Goal: Navigation & Orientation: Understand site structure

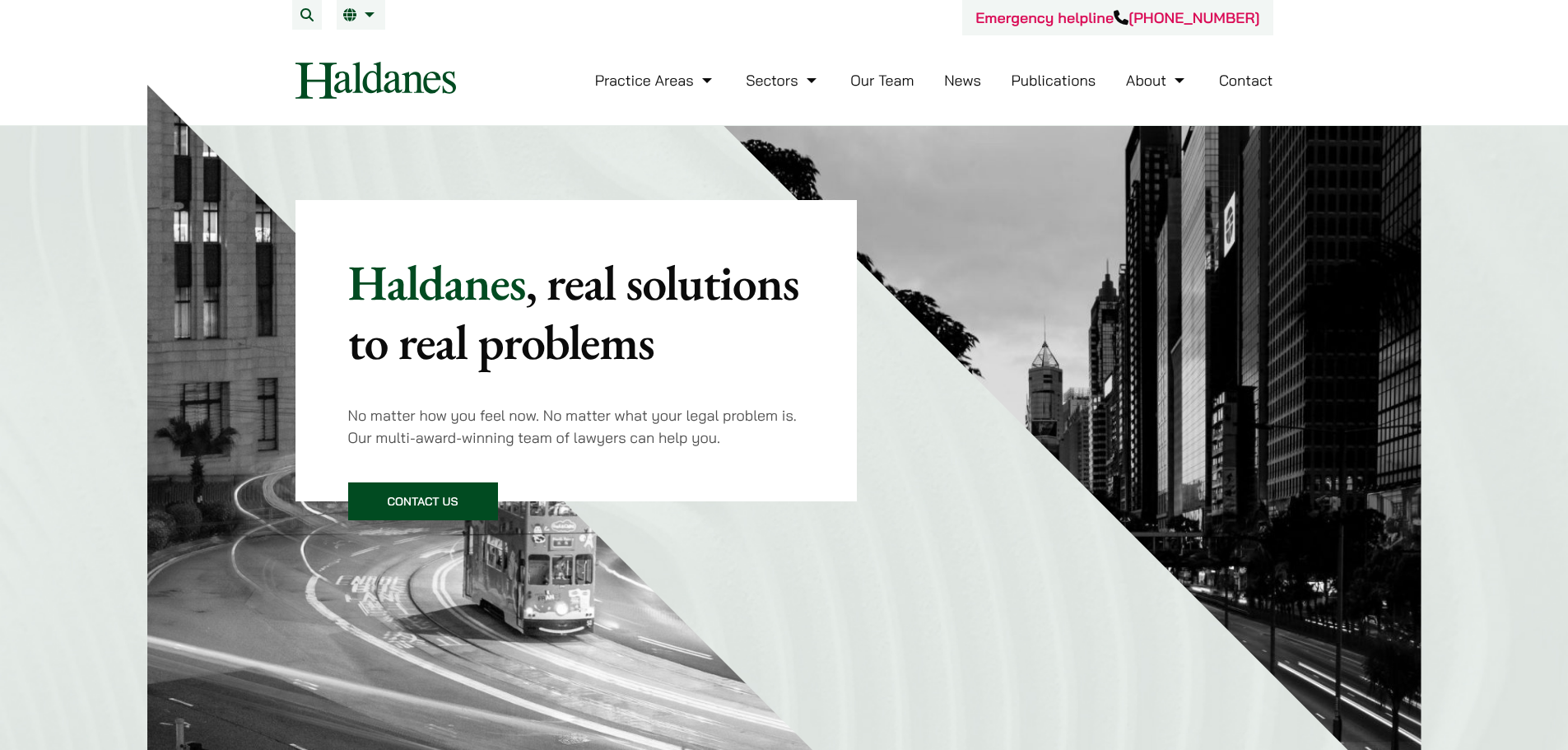
click at [957, 79] on link "News" at bounding box center [963, 80] width 37 height 19
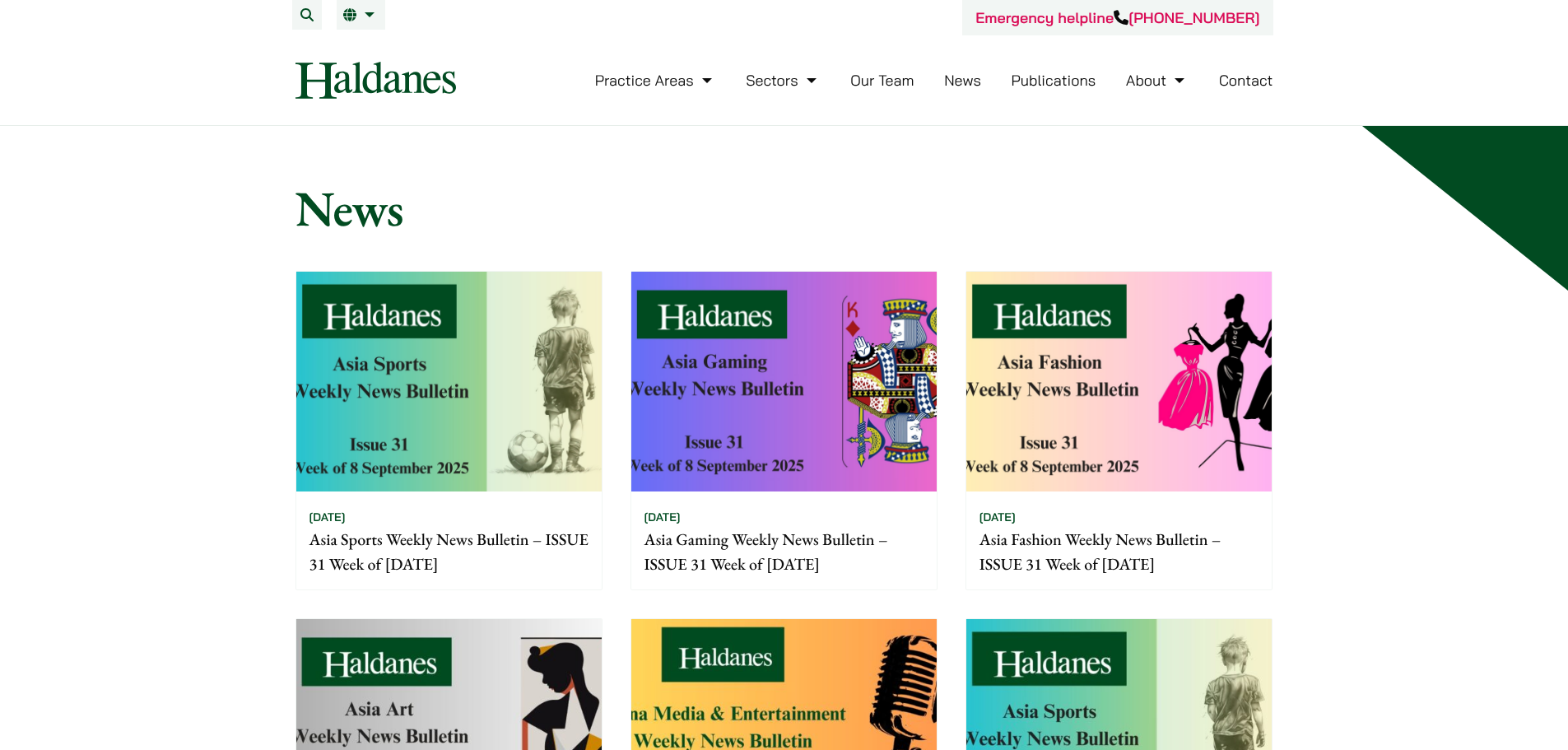
click at [901, 80] on link "Our Team" at bounding box center [882, 80] width 64 height 19
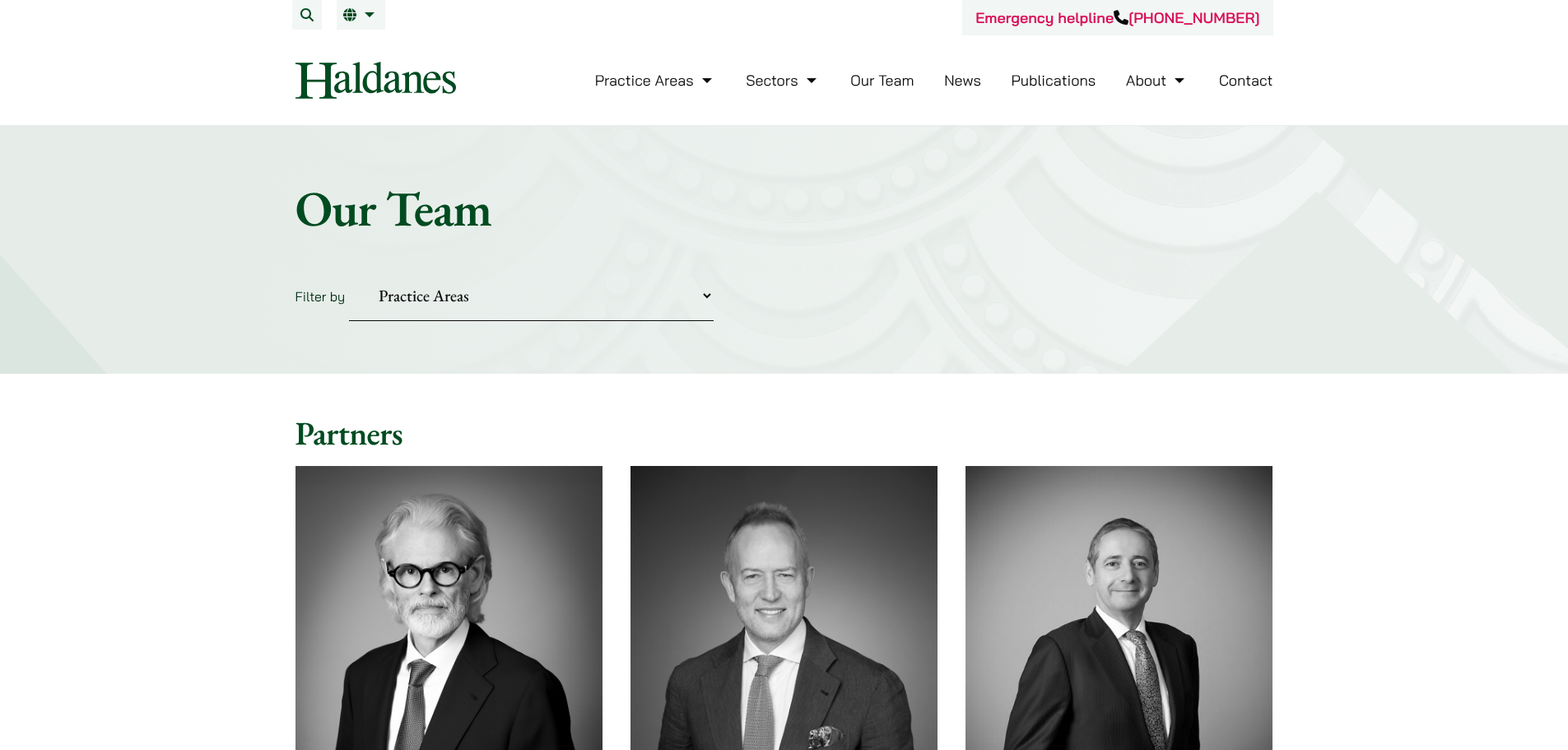
click at [948, 81] on link "News" at bounding box center [963, 80] width 37 height 19
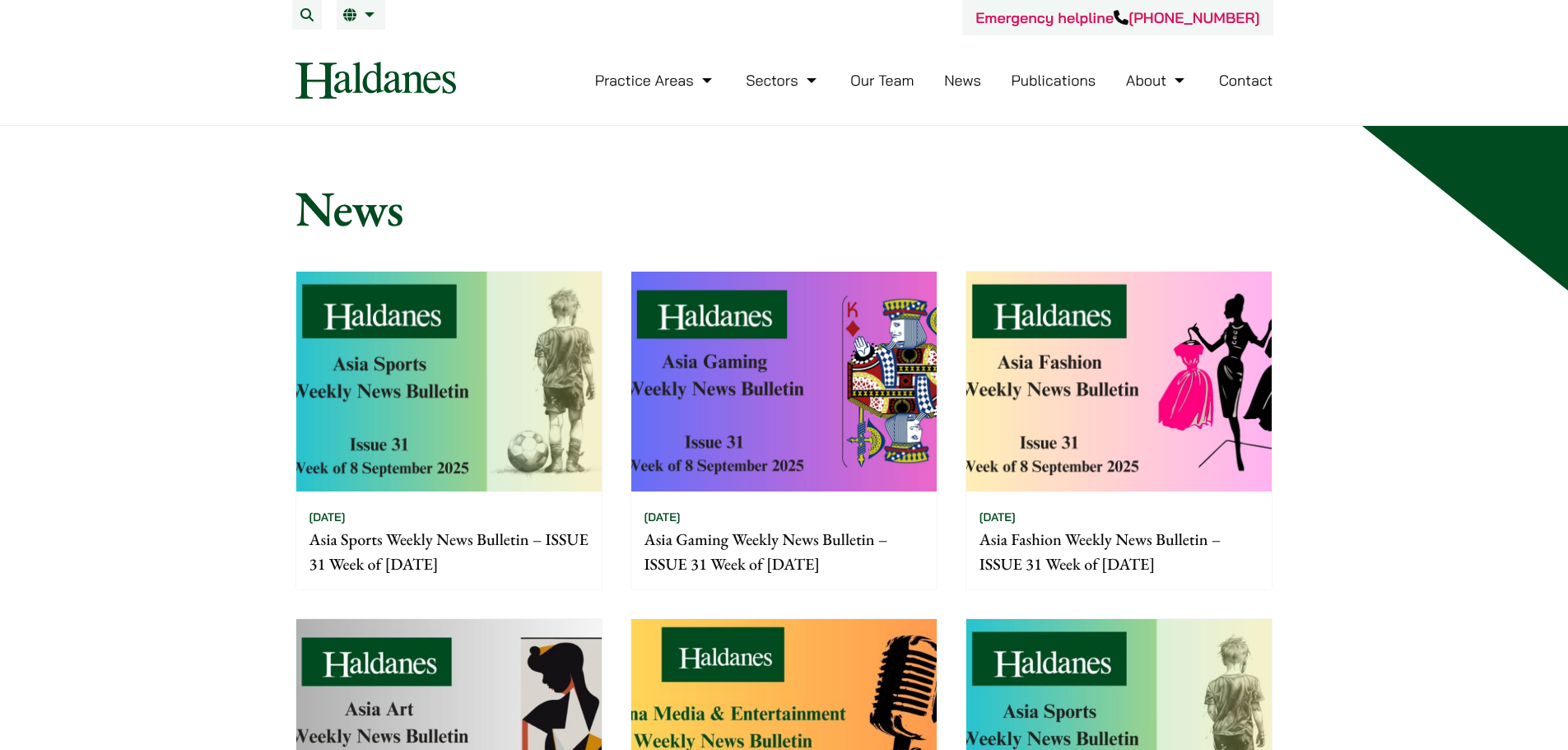
click at [1036, 81] on link "Publications" at bounding box center [1054, 80] width 84 height 19
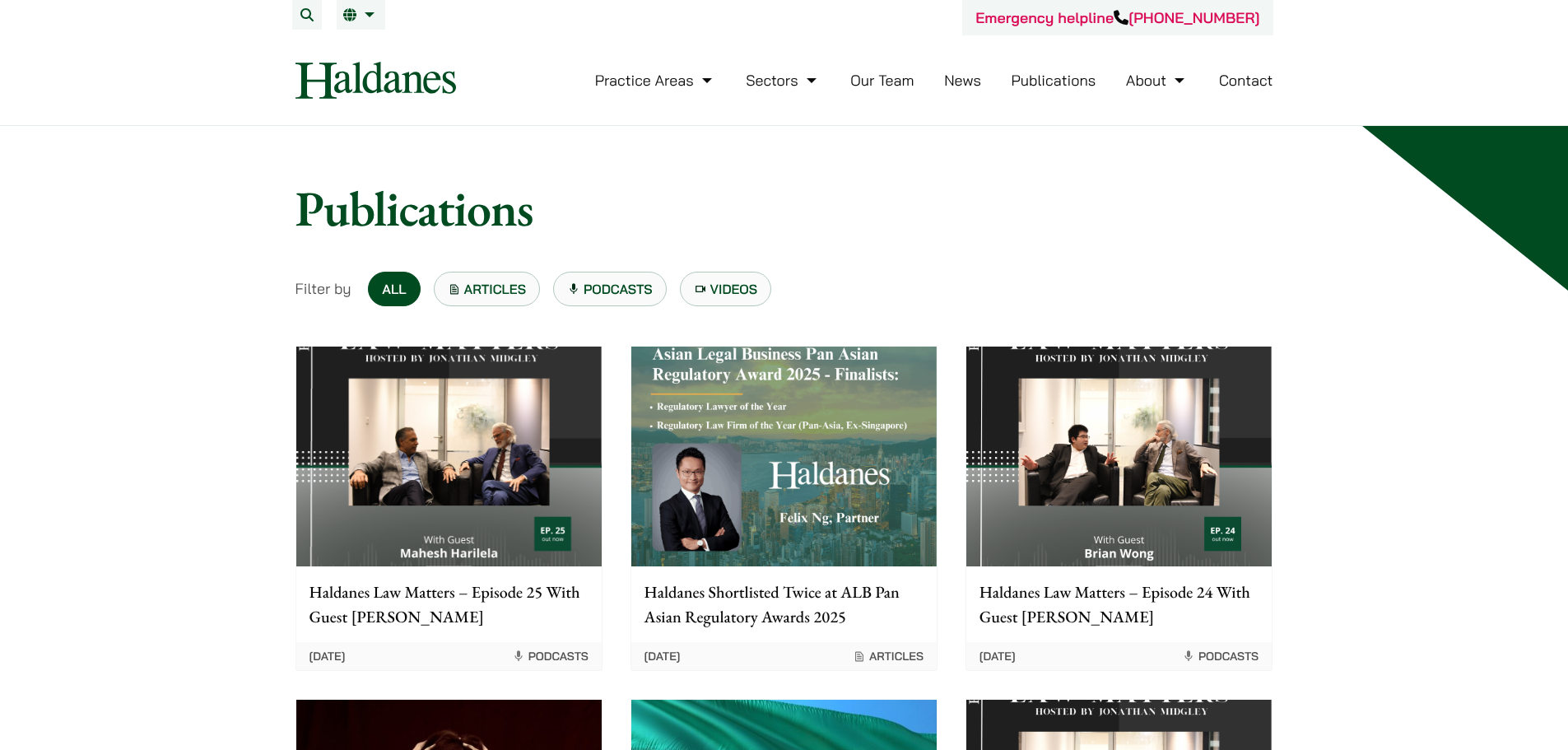
click at [965, 84] on link "News" at bounding box center [963, 80] width 37 height 19
